Goal: Task Accomplishment & Management: Complete application form

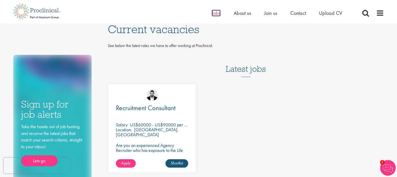
click at [212, 15] on span "Jobs" at bounding box center [216, 13] width 9 height 7
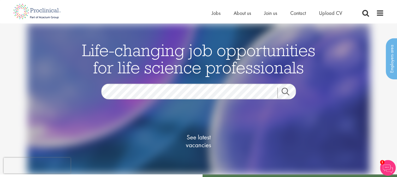
scroll to position [1, 0]
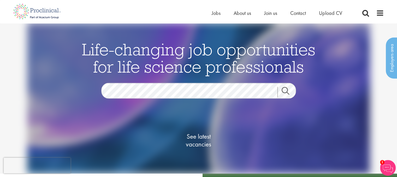
click at [287, 89] on link "Search" at bounding box center [289, 92] width 22 height 10
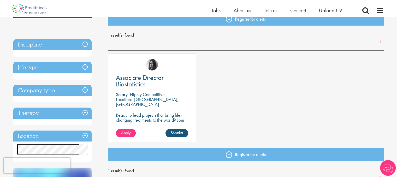
scroll to position [64, 0]
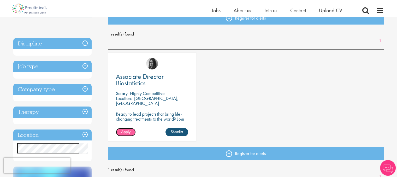
click at [126, 133] on span "Apply" at bounding box center [125, 131] width 9 height 5
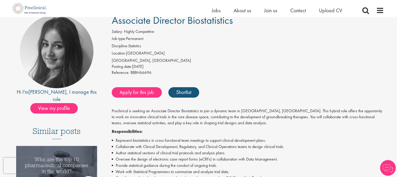
scroll to position [43, 0]
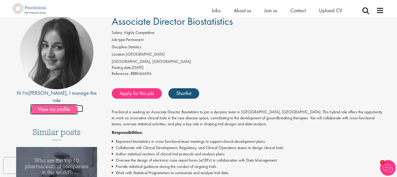
click at [66, 104] on span "View my profile" at bounding box center [54, 109] width 48 height 10
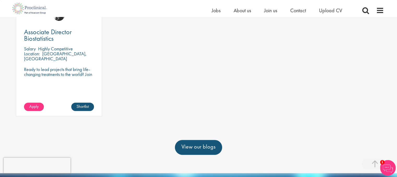
scroll to position [190, 0]
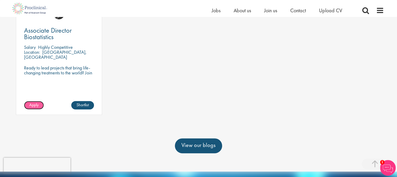
click at [36, 106] on span "Apply" at bounding box center [33, 104] width 9 height 5
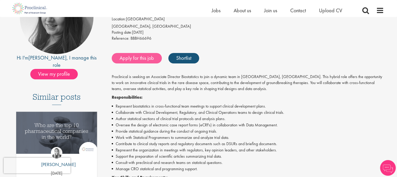
scroll to position [78, 0]
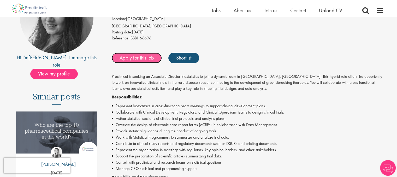
click at [133, 60] on link "Apply for this job" at bounding box center [137, 58] width 50 height 10
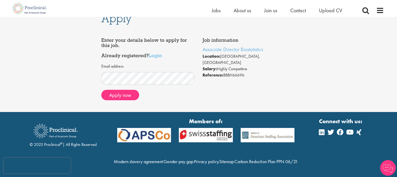
scroll to position [20, 0]
click at [120, 90] on button "Apply now" at bounding box center [120, 95] width 38 height 10
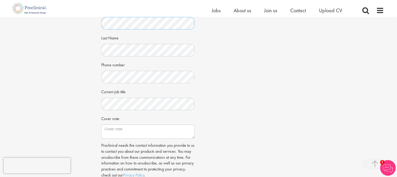
scroll to position [99, 0]
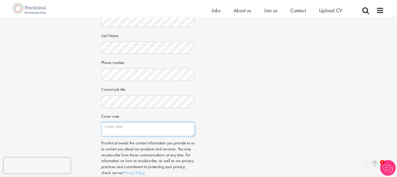
click at [123, 128] on textarea "Cover note" at bounding box center [148, 129] width 94 height 14
click at [130, 125] on textarea "Cover note" at bounding box center [148, 129] width 94 height 14
paste textarea "Hello, my name is Ancy and I’m a Senior Statistical Programmer with 11 years of…"
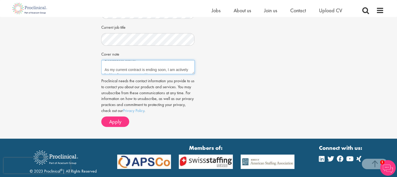
scroll to position [162, 0]
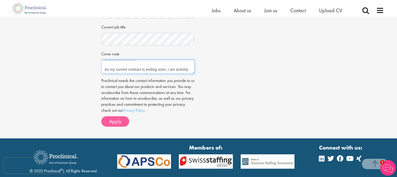
type textarea "Hello, my name is Ancy and I’m a Senior Statistical Programmer with 11 years of…"
click at [114, 123] on span "Apply" at bounding box center [115, 121] width 12 height 7
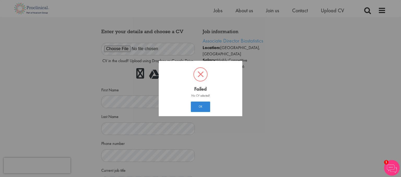
scroll to position [3, 0]
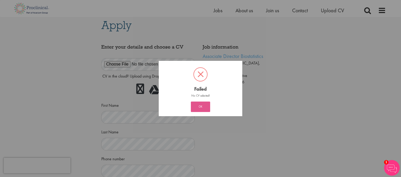
click at [205, 109] on button "OK" at bounding box center [200, 107] width 19 height 10
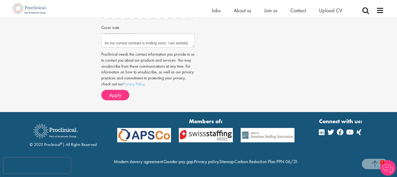
scroll to position [199, 0]
click at [118, 92] on span "Apply" at bounding box center [115, 95] width 12 height 7
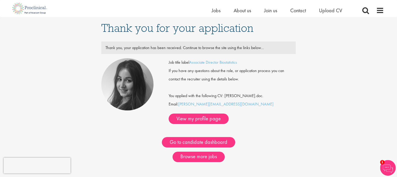
scroll to position [3, 0]
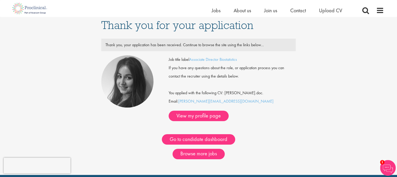
click at [254, 134] on div "Go to candidate dashboard" at bounding box center [198, 139] width 203 height 10
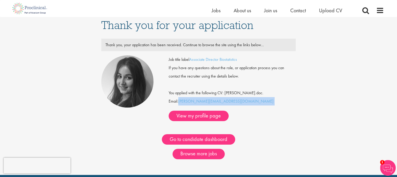
drag, startPoint x: 227, startPoint y: 104, endPoint x: 179, endPoint y: 109, distance: 47.9
click at [179, 109] on div "Job title label Associate Director Biostatistics If you have any questions abou…" at bounding box center [232, 88] width 127 height 66
copy div "[PERSON_NAME][EMAIL_ADDRESS][DOMAIN_NAME]"
click at [145, 77] on img at bounding box center [127, 81] width 52 height 52
